Goal: Task Accomplishment & Management: Use online tool/utility

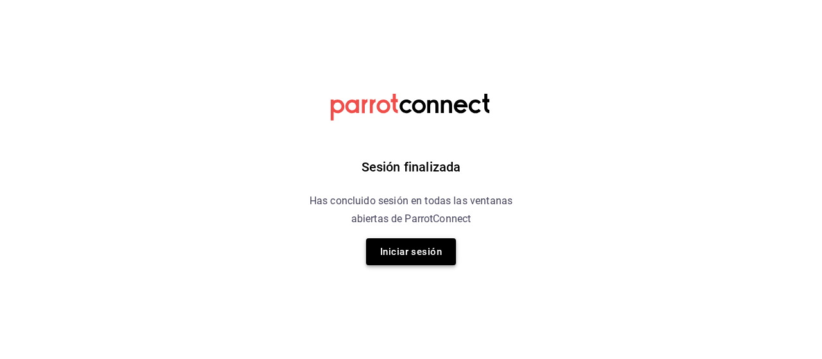
click at [430, 257] on button "Iniciar sesión" at bounding box center [411, 251] width 90 height 27
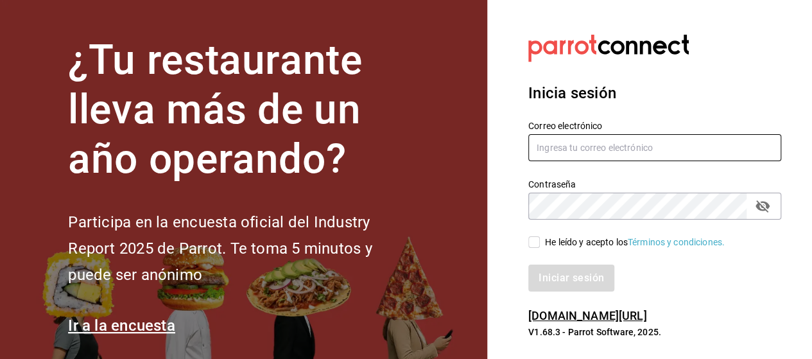
click at [542, 147] on input "text" at bounding box center [654, 147] width 253 height 27
type input "rabernd@hotmail.com"
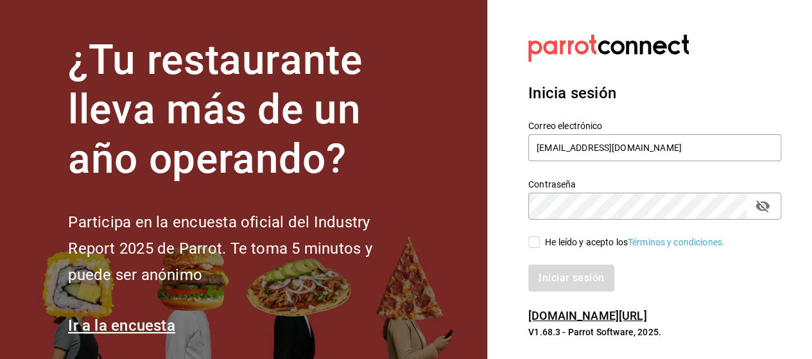
click at [765, 208] on icon "passwordField" at bounding box center [762, 205] width 15 height 15
click at [529, 241] on input "He leído y acepto los Términos y condiciones." at bounding box center [534, 242] width 12 height 12
checkbox input "true"
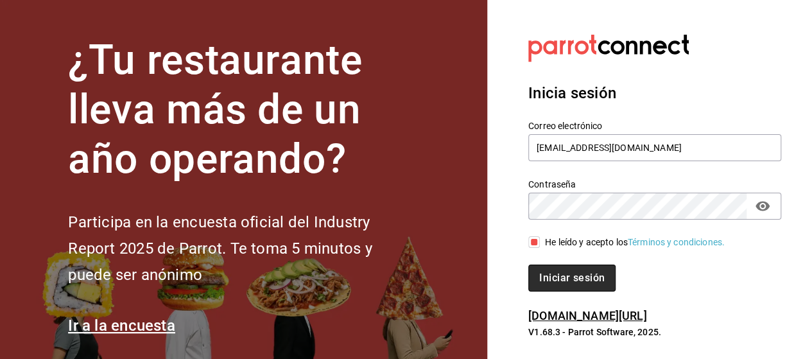
click at [560, 275] on button "Iniciar sesión" at bounding box center [571, 278] width 87 height 27
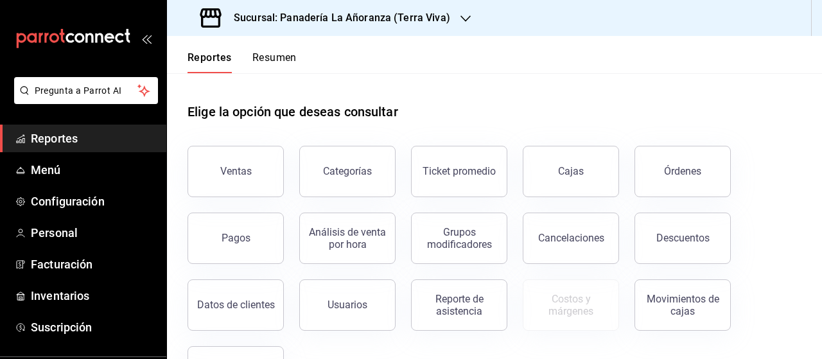
click at [672, 170] on div "Órdenes" at bounding box center [682, 171] width 37 height 12
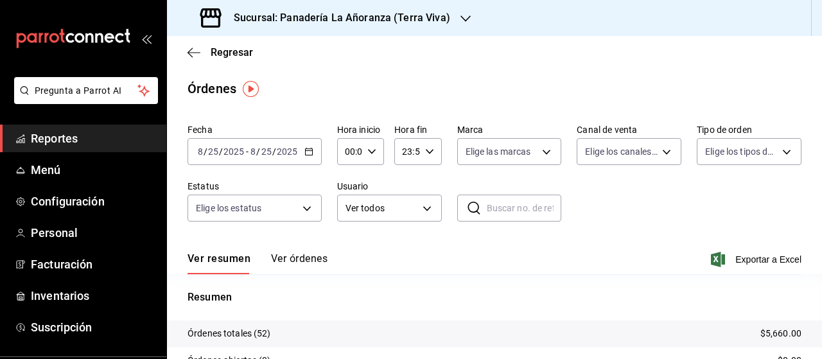
click at [460, 22] on icon "button" at bounding box center [465, 18] width 10 height 10
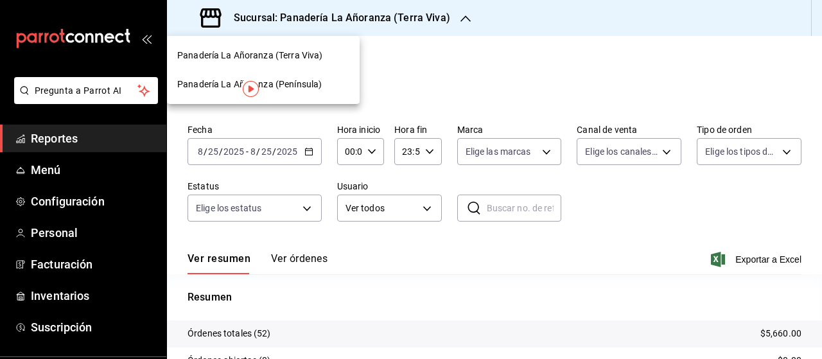
click at [303, 79] on span "Panadería La Añoranza (Península)" at bounding box center [249, 84] width 144 height 13
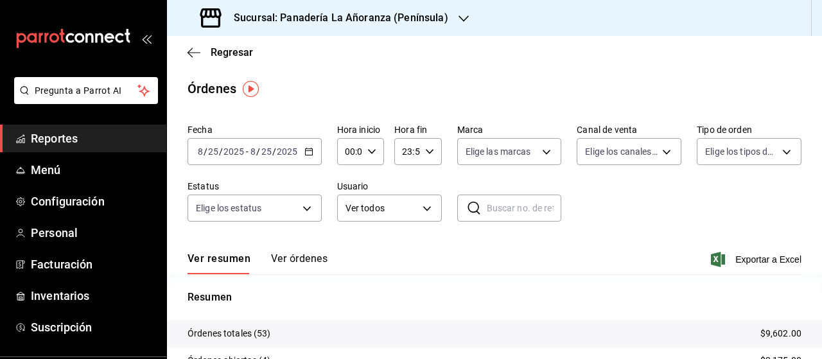
click at [451, 17] on div "Sucursal: Panadería La Añoranza (Península)" at bounding box center [325, 18] width 297 height 36
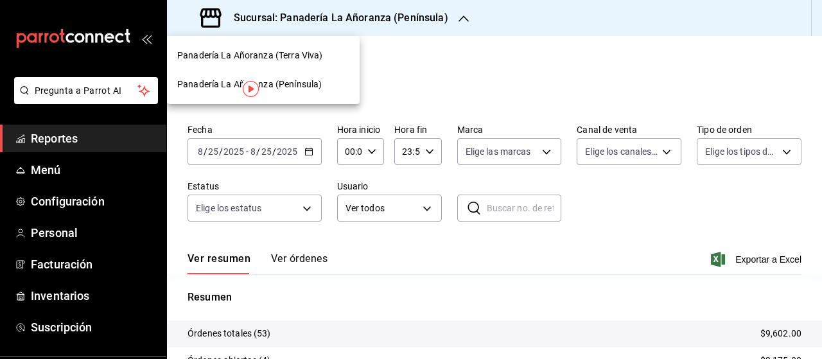
click at [307, 56] on span "Panadería La Añoranza (Terra Viva)" at bounding box center [249, 55] width 145 height 13
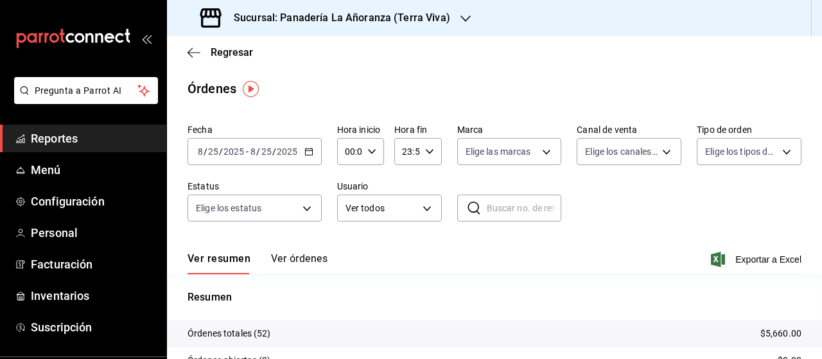
click at [54, 140] on span "Reportes" at bounding box center [93, 138] width 125 height 17
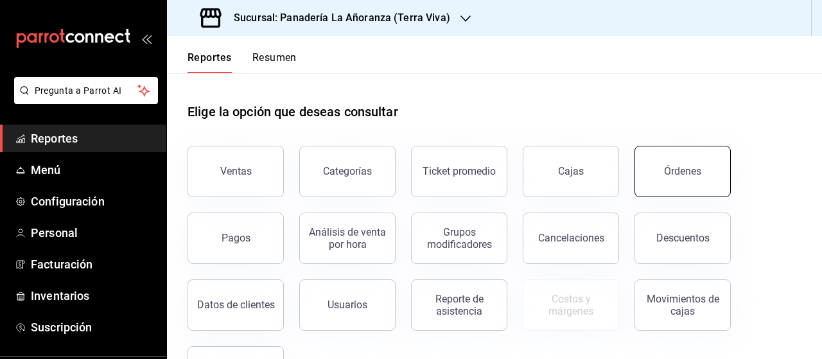
click at [668, 171] on div "Órdenes" at bounding box center [682, 171] width 37 height 12
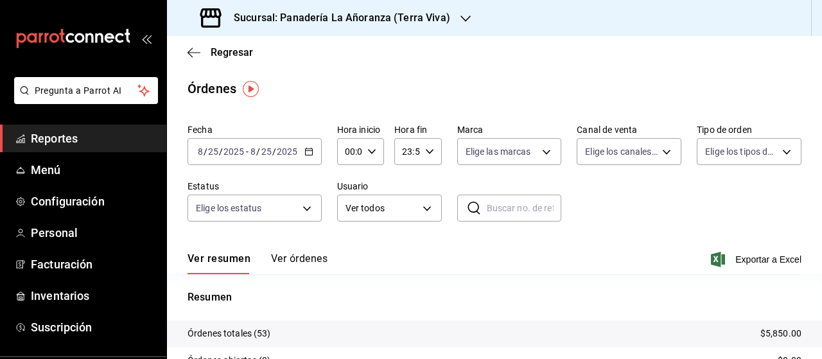
click at [450, 17] on div "Sucursal: Panadería La Añoranza (Terra Viva)" at bounding box center [326, 18] width 299 height 36
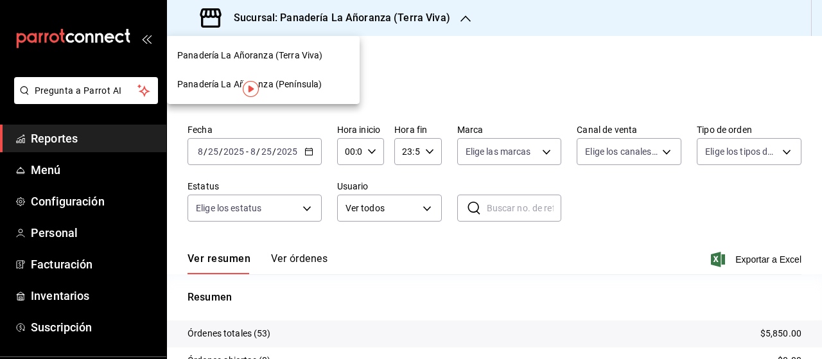
click at [294, 85] on span "Panadería La Añoranza (Península)" at bounding box center [249, 84] width 144 height 13
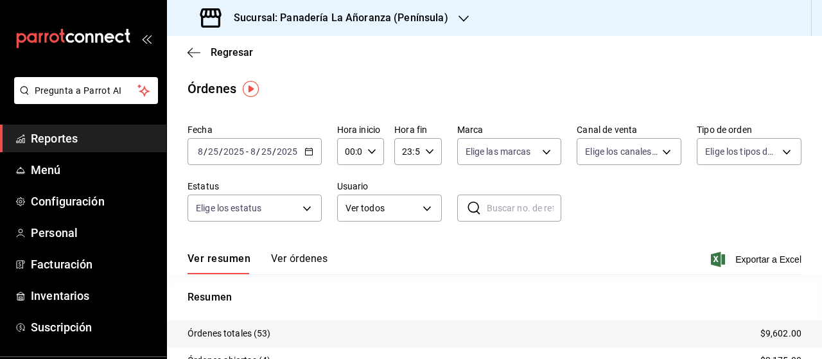
click at [289, 150] on input "2025" at bounding box center [287, 151] width 22 height 10
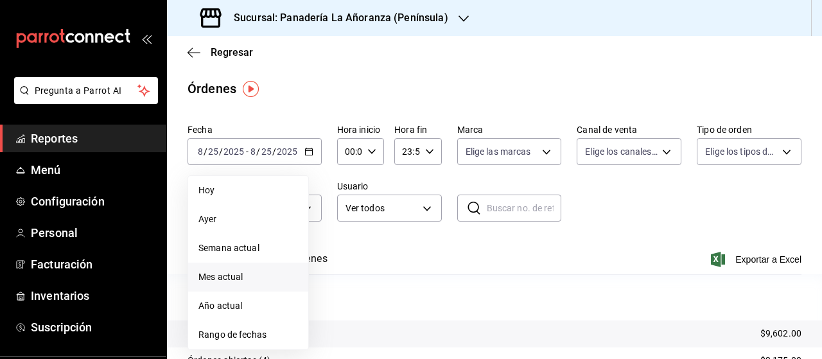
click at [245, 278] on span "Mes actual" at bounding box center [248, 276] width 100 height 13
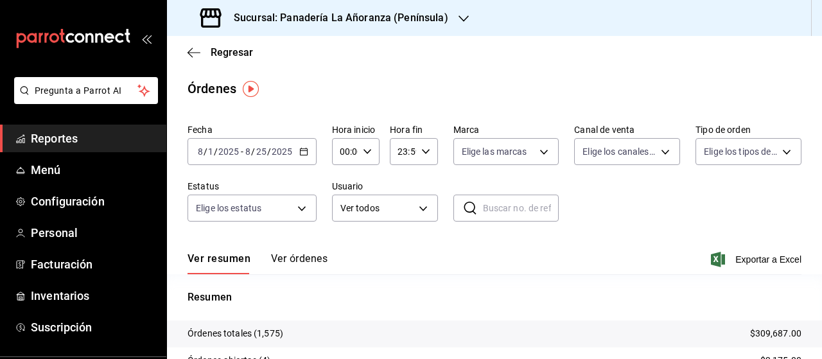
click at [460, 16] on icon "button" at bounding box center [463, 18] width 10 height 10
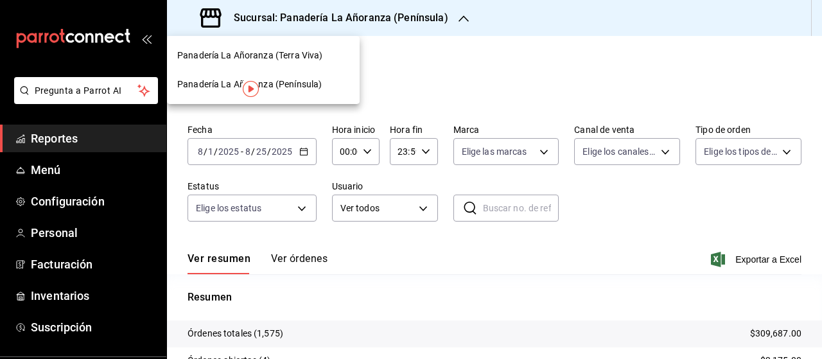
click at [288, 56] on span "Panadería La Añoranza (Terra Viva)" at bounding box center [249, 55] width 145 height 13
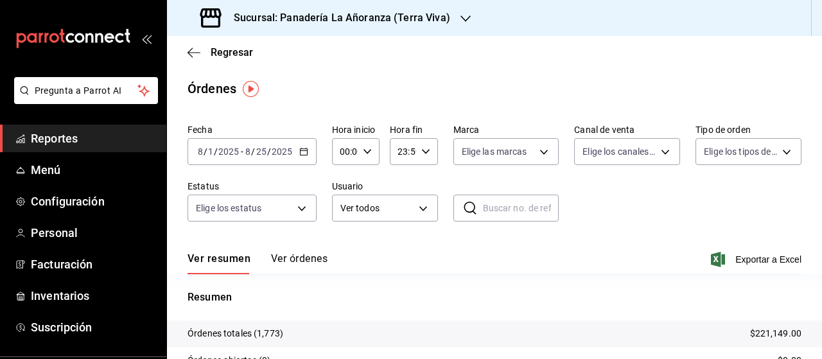
click at [62, 135] on span "Reportes" at bounding box center [93, 138] width 125 height 17
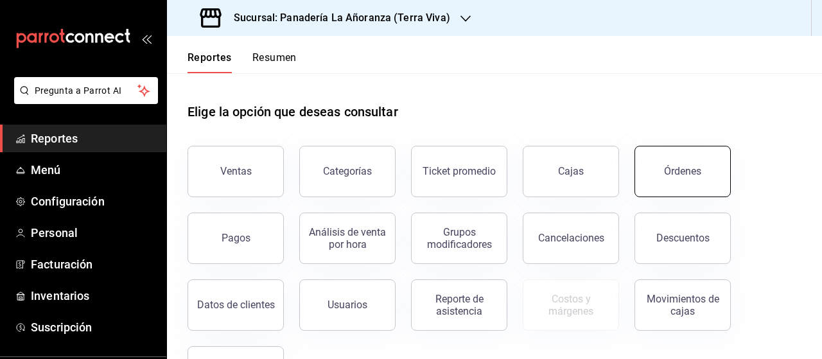
click at [710, 181] on button "Órdenes" at bounding box center [682, 171] width 96 height 51
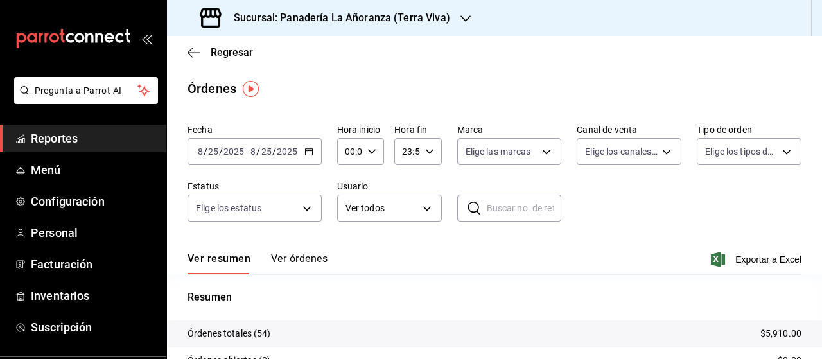
click at [458, 26] on div "Sucursal: Panadería La Añoranza (Terra Viva)" at bounding box center [326, 18] width 299 height 36
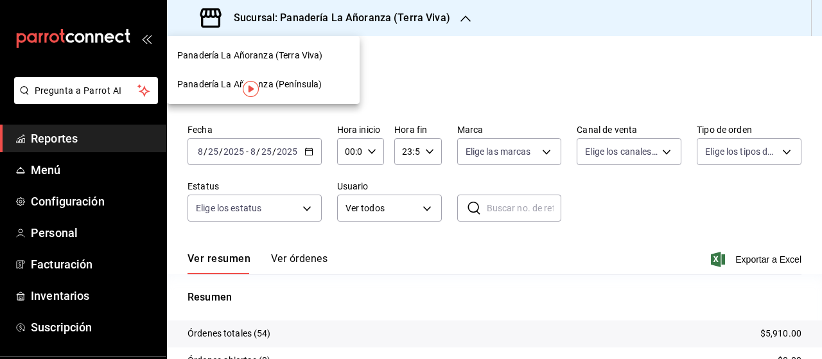
click at [294, 83] on span "Panadería La Añoranza (Península)" at bounding box center [249, 84] width 144 height 13
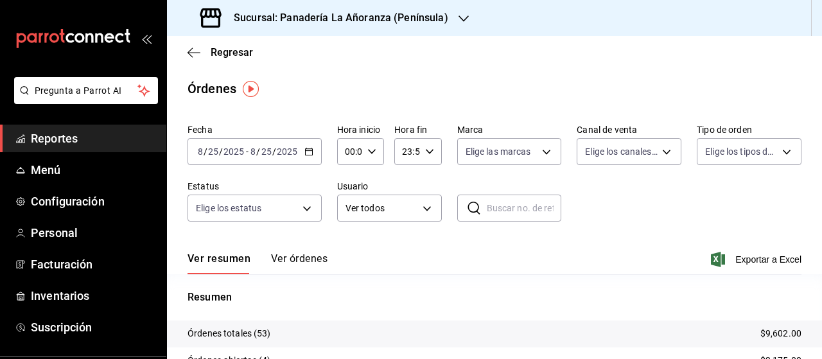
click at [62, 137] on span "Reportes" at bounding box center [93, 138] width 125 height 17
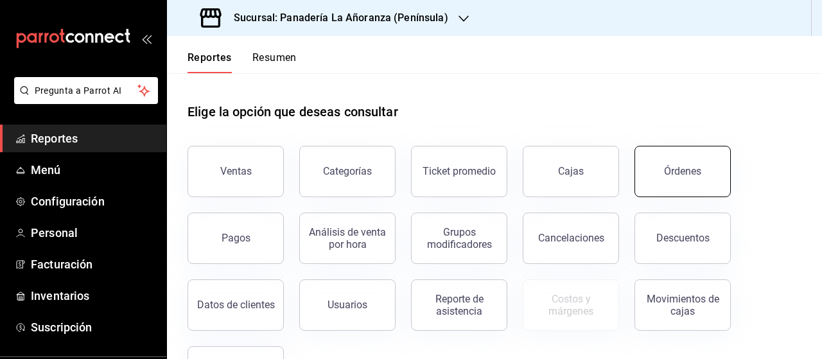
click at [667, 166] on div "Órdenes" at bounding box center [682, 171] width 37 height 12
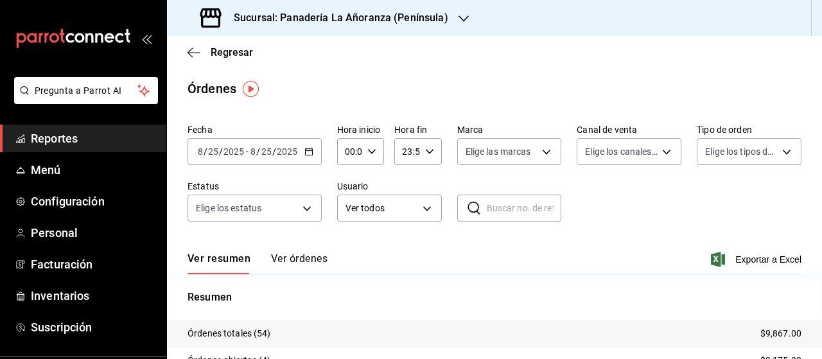
click at [436, 21] on h3 "Sucursal: Panadería La Añoranza (Península)" at bounding box center [335, 17] width 225 height 15
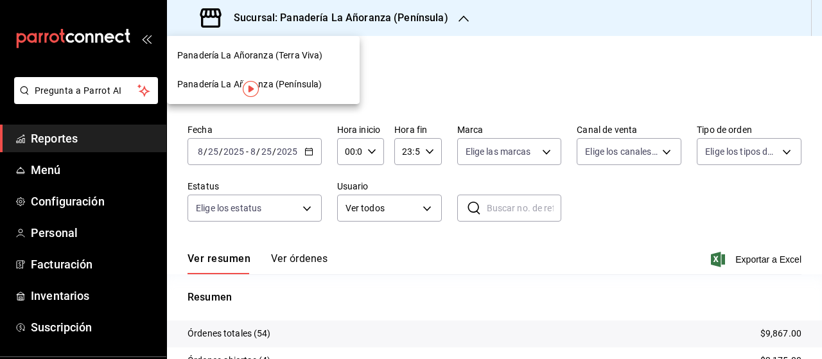
click at [298, 63] on div "Panadería La Añoranza (Terra Viva)" at bounding box center [263, 55] width 193 height 29
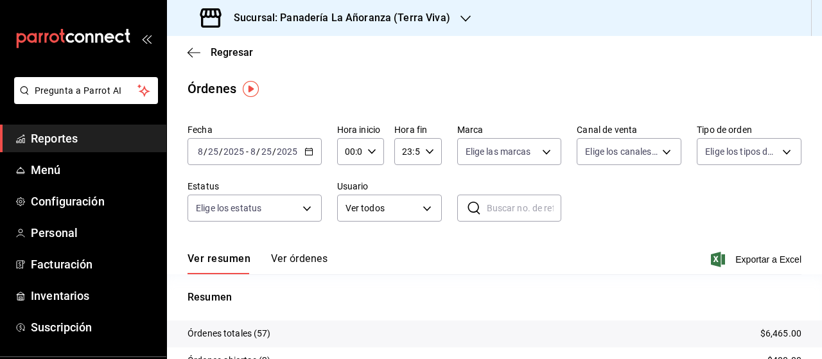
click at [73, 135] on span "Reportes" at bounding box center [93, 138] width 125 height 17
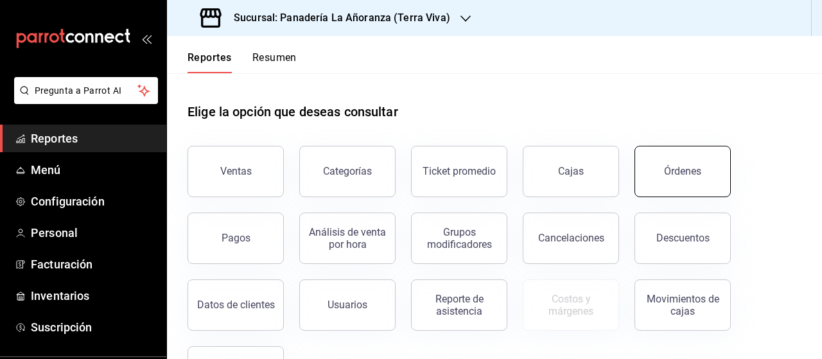
click at [667, 170] on div "Órdenes" at bounding box center [682, 171] width 37 height 12
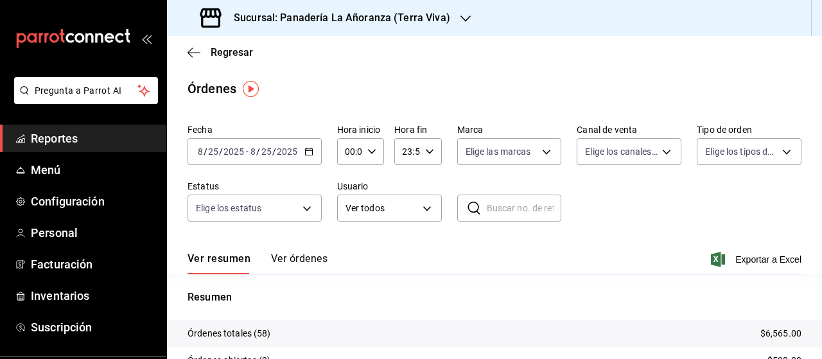
click at [460, 15] on icon "button" at bounding box center [465, 18] width 10 height 10
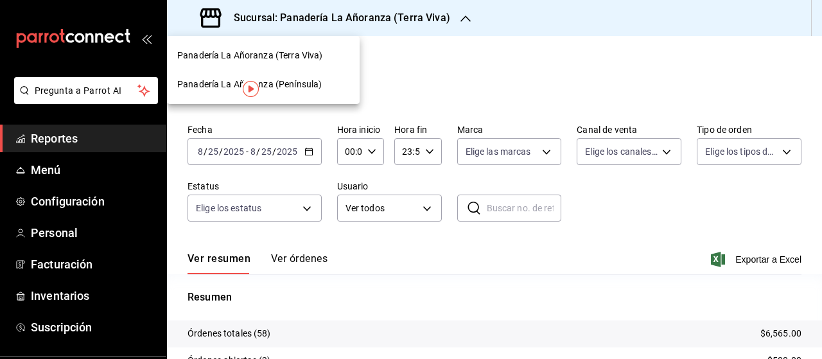
click at [299, 83] on span "Panadería La Añoranza (Península)" at bounding box center [249, 84] width 144 height 13
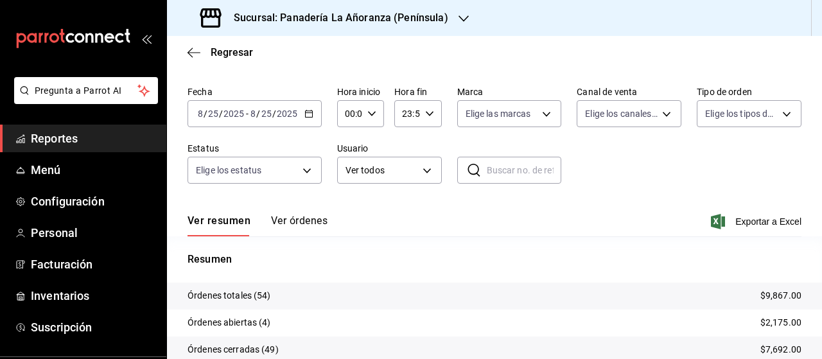
scroll to position [128, 0]
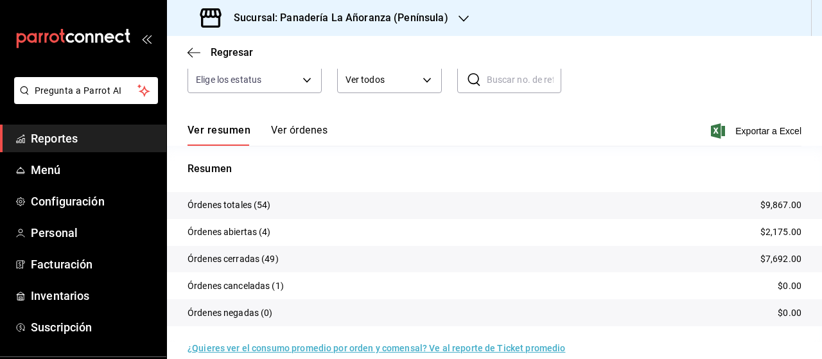
click at [407, 13] on h3 "Sucursal: Panadería La Añoranza (Península)" at bounding box center [335, 17] width 225 height 15
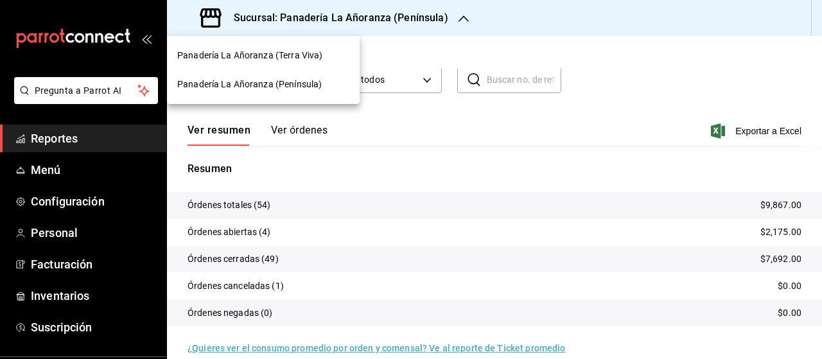
click at [302, 82] on span "Panadería La Añoranza (Península)" at bounding box center [249, 84] width 144 height 13
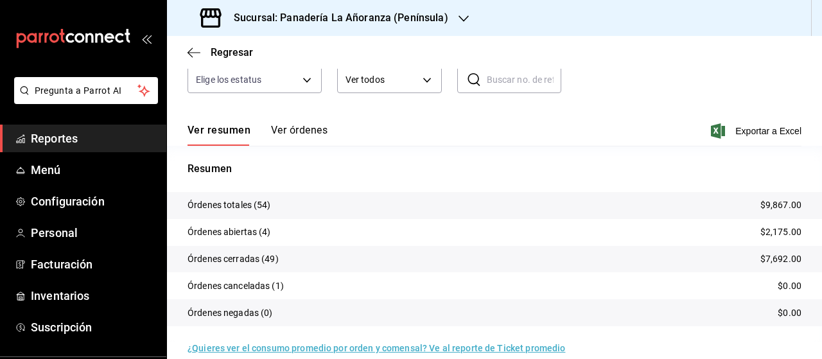
click at [390, 21] on h3 "Sucursal: Panadería La Añoranza (Península)" at bounding box center [335, 17] width 225 height 15
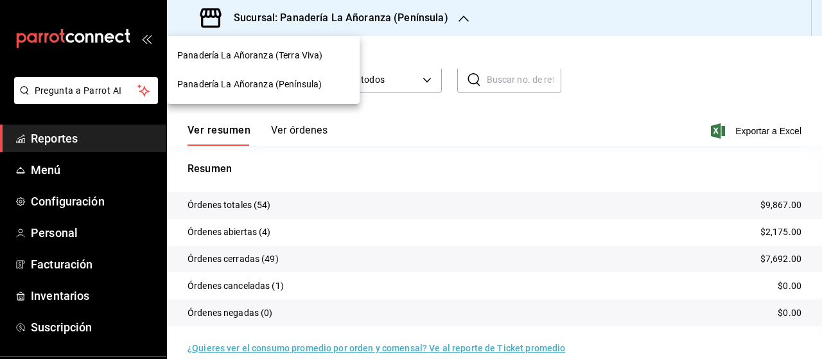
click at [299, 85] on span "Panadería La Añoranza (Península)" at bounding box center [249, 84] width 144 height 13
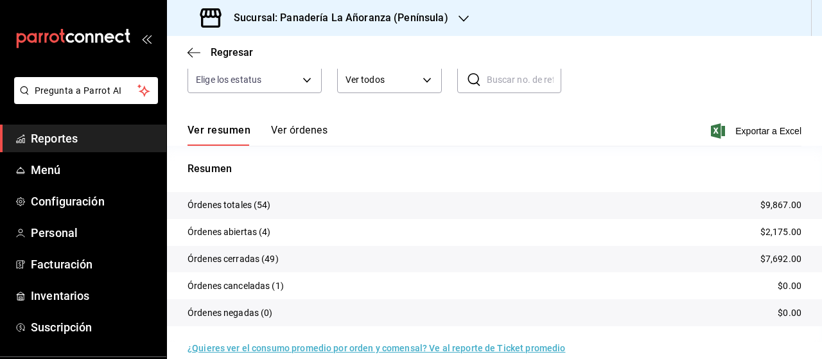
click at [57, 135] on span "Reportes" at bounding box center [93, 138] width 125 height 17
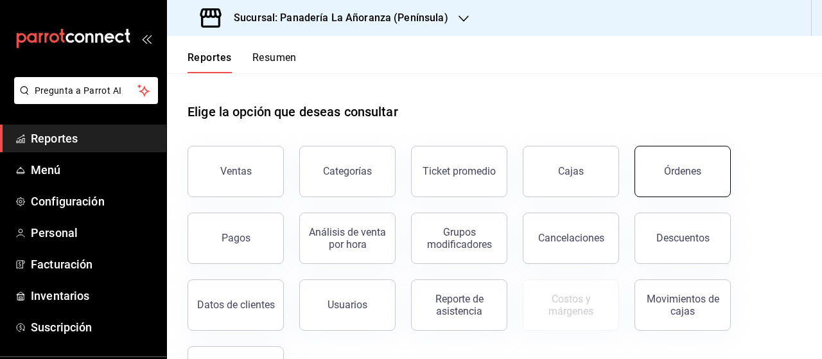
click at [708, 171] on button "Órdenes" at bounding box center [682, 171] width 96 height 51
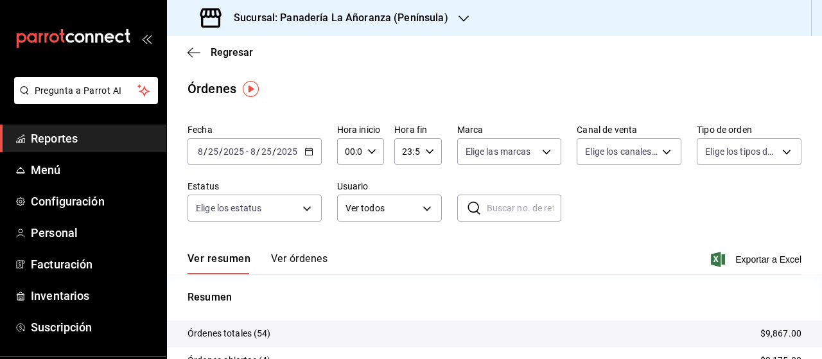
click at [458, 15] on icon "button" at bounding box center [463, 18] width 10 height 10
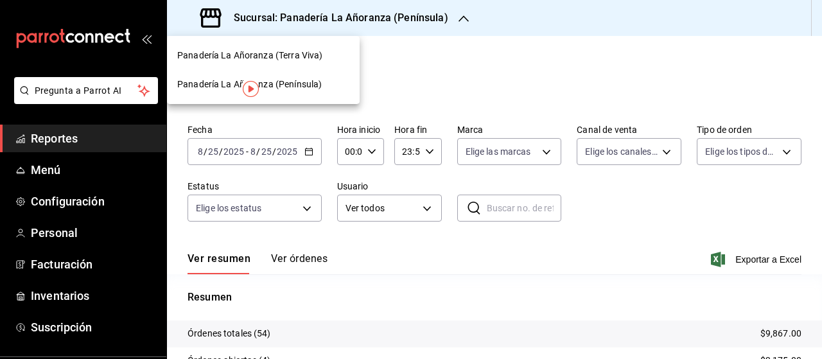
click at [297, 55] on span "Panadería La Añoranza (Terra Viva)" at bounding box center [249, 55] width 145 height 13
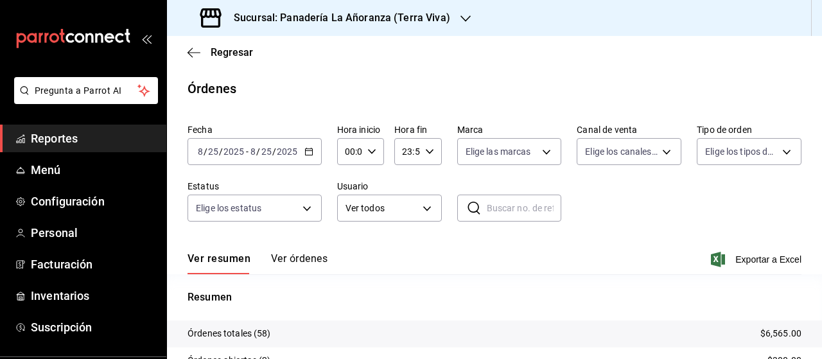
scroll to position [64, 0]
